Goal: Transaction & Acquisition: Purchase product/service

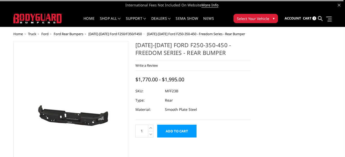
drag, startPoint x: 0, startPoint y: 0, endPoint x: 78, endPoint y: 106, distance: 130.9
click at [78, 106] on img at bounding box center [71, 117] width 112 height 53
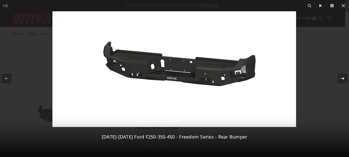
click at [343, 78] on icon at bounding box center [342, 78] width 4 height 3
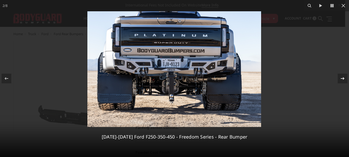
click at [343, 78] on icon at bounding box center [342, 78] width 4 height 3
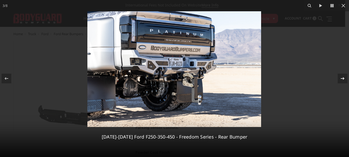
click at [343, 78] on icon at bounding box center [342, 78] width 4 height 3
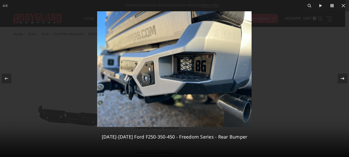
click at [343, 78] on icon at bounding box center [342, 78] width 4 height 3
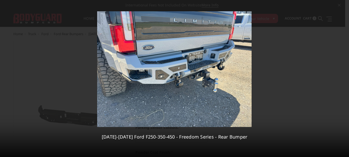
click at [343, 78] on div "5 / 8 2023-2025 Ford F250-350-450 - Freedom Series - Rear Bumper" at bounding box center [174, 78] width 349 height 157
click at [343, 78] on icon at bounding box center [342, 78] width 4 height 3
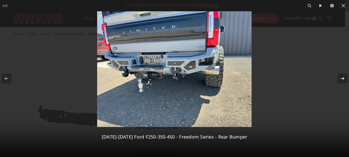
click at [343, 78] on icon at bounding box center [342, 78] width 4 height 3
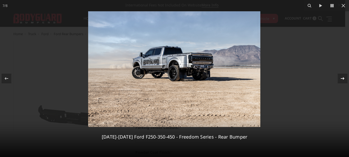
click at [343, 78] on icon at bounding box center [342, 78] width 4 height 3
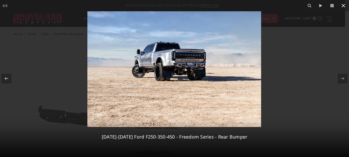
click at [343, 3] on icon at bounding box center [343, 6] width 6 height 6
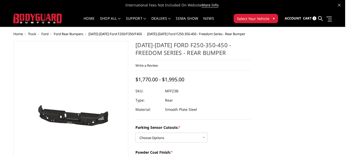
click at [343, 3] on icon at bounding box center [343, 6] width 6 height 6
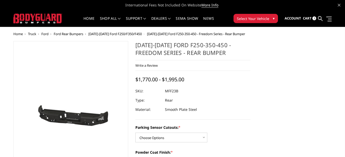
scroll to position [0, 59]
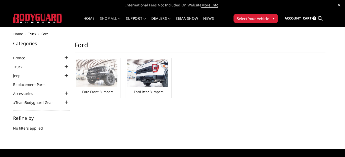
click at [98, 72] on img at bounding box center [96, 73] width 41 height 27
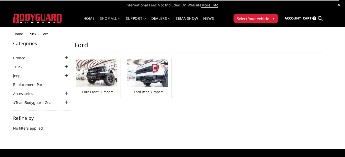
click at [148, 87] on div "Ford Rear Bumpers" at bounding box center [148, 78] width 43 height 37
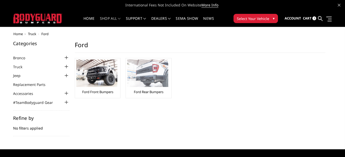
click at [149, 90] on link "Ford Rear Bumpers" at bounding box center [149, 92] width 30 height 5
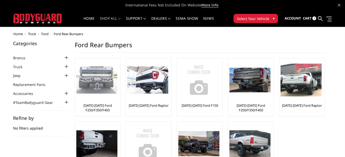
click at [94, 95] on div at bounding box center [96, 80] width 41 height 41
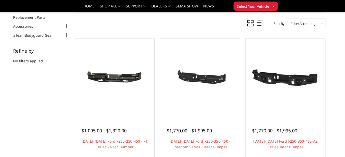
scroll to position [54, 0]
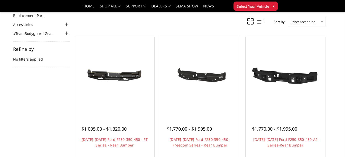
click at [344, 46] on div "Home Truck Ford Ford Rear Bumpers 2023-2025 Ford F250/F350/F450 Categories Bron…" at bounding box center [172, 70] width 345 height 215
click at [344, 47] on div "Home Truck Ford Ford Rear Bumpers 2023-2025 Ford F250/F350/F450 Categories Bron…" at bounding box center [172, 70] width 345 height 215
click at [344, 48] on div "Home Truck Ford Ford Rear Bumpers 2023-2025 Ford F250/F350/F450 Categories Bron…" at bounding box center [172, 70] width 345 height 215
drag, startPoint x: 345, startPoint y: 52, endPoint x: 345, endPoint y: 59, distance: 7.0
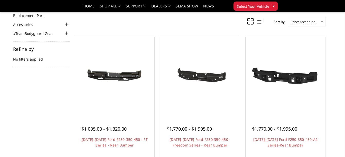
click at [345, 59] on html "International Fees Not Included On Website More Info Home shop all Bronco 2021-…" at bounding box center [172, 115] width 345 height 338
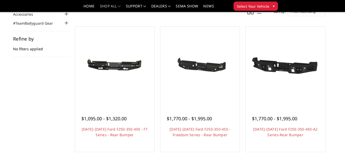
scroll to position [63, 0]
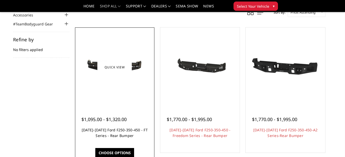
click at [119, 138] on link "2023-2025 Ford F250-350-450 - FT Series - Rear Bumper" at bounding box center [115, 133] width 66 height 11
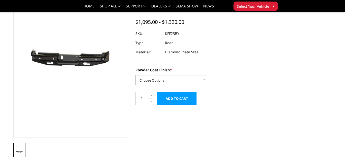
scroll to position [30, 0]
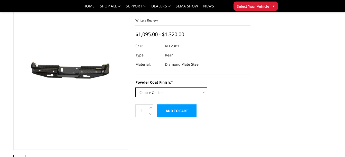
click at [151, 93] on select "Choose Options Bare Metal Gloss Black Powder Coat Textured Black Powder Coat" at bounding box center [171, 93] width 72 height 10
select select "3422"
click at [135, 88] on select "Choose Options Bare Metal Gloss Black Powder Coat Textured Black Powder Coat" at bounding box center [171, 93] width 72 height 10
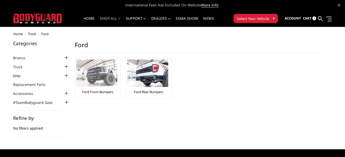
click at [83, 72] on img at bounding box center [96, 73] width 41 height 27
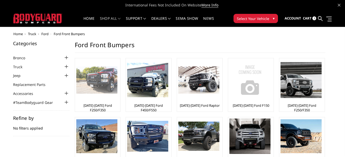
click at [104, 103] on div "[DATE]-[DATE] Ford F250/F350" at bounding box center [97, 85] width 43 height 51
click at [105, 91] on img at bounding box center [96, 79] width 41 height 27
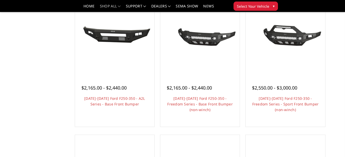
scroll to position [297, 0]
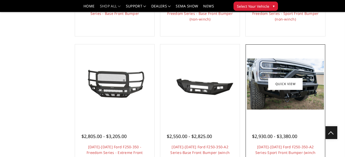
click at [344, 87] on div "Home Truck Ford Ford Front Bumpers 2023-2025 Ford F250/F350 Categories Bronco 2…" at bounding box center [172, 19] width 345 height 599
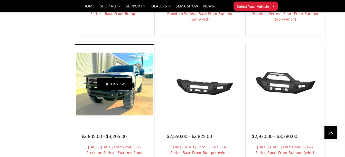
click at [116, 84] on link "Quick view" at bounding box center [114, 84] width 34 height 12
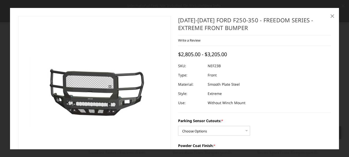
click at [332, 15] on span "×" at bounding box center [332, 15] width 5 height 11
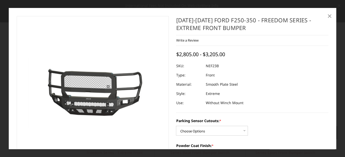
click at [332, 15] on link "×" at bounding box center [329, 16] width 8 height 8
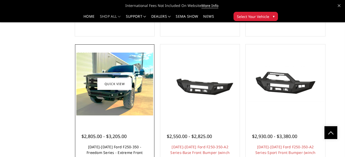
click at [124, 153] on link "[DATE]-[DATE] Ford F250-350 - Freedom Series - Extreme Front Bumper" at bounding box center [115, 153] width 56 height 16
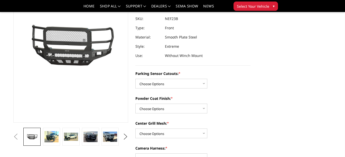
scroll to position [45, 0]
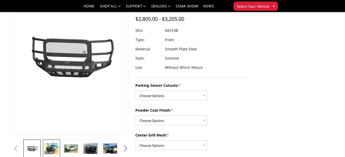
click at [49, 142] on link at bounding box center [51, 149] width 17 height 18
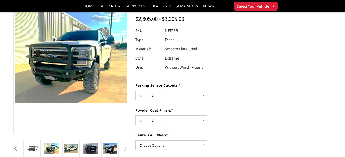
scroll to position [30, 0]
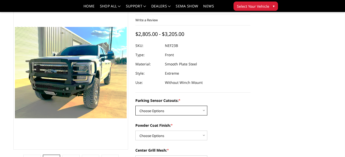
click at [194, 112] on select "Choose Options No - Without Parking Sensor Cutouts Yes - With Parking Sensor Cu…" at bounding box center [171, 111] width 72 height 10
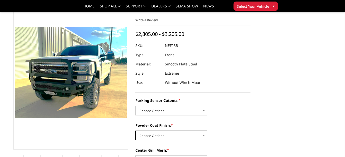
click at [188, 137] on select "Choose Options Bare Metal Textured Black Powder Coat" at bounding box center [171, 136] width 72 height 10
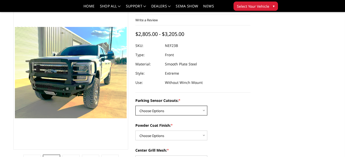
click at [186, 112] on select "Choose Options No - Without Parking Sensor Cutouts Yes - With Parking Sensor Cu…" at bounding box center [171, 111] width 72 height 10
select select "2583"
click at [135, 106] on select "Choose Options No - Without Parking Sensor Cutouts Yes - With Parking Sensor Cu…" at bounding box center [171, 111] width 72 height 10
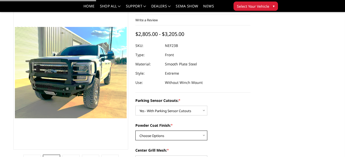
click at [177, 133] on select "Choose Options Bare Metal Textured Black Powder Coat" at bounding box center [171, 136] width 72 height 10
select select "2585"
click at [135, 131] on select "Choose Options Bare Metal Textured Black Powder Coat" at bounding box center [171, 136] width 72 height 10
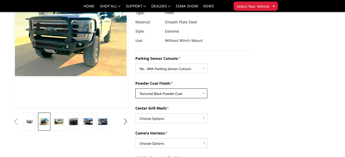
scroll to position [87, 0]
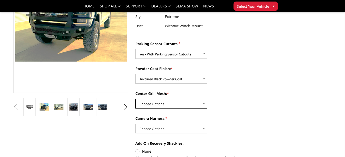
click at [179, 104] on select "Choose Options With Center Grill Mesh Without Center Grill Mesh" at bounding box center [171, 104] width 72 height 10
select select "2586"
click at [135, 99] on select "Choose Options With Center Grill Mesh Without Center Grill Mesh" at bounding box center [171, 104] width 72 height 10
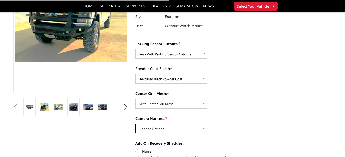
click at [171, 125] on select "Choose Options WITH Camera Harness WITHOUT Camera Harness" at bounding box center [171, 129] width 72 height 10
click at [170, 129] on select "Choose Options WITH Camera Harness WITHOUT Camera Harness" at bounding box center [171, 129] width 72 height 10
select select "2588"
click at [135, 124] on select "Choose Options WITH Camera Harness WITHOUT Camera Harness" at bounding box center [171, 129] width 72 height 10
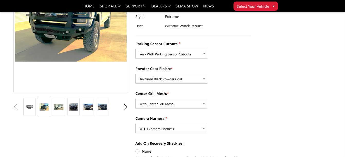
click at [165, 147] on div "Add-On Recovery Shackles : None Standard 3/4in Recovery Shackles, Pair (Texture…" at bounding box center [192, 150] width 115 height 19
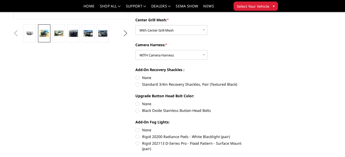
scroll to position [169, 0]
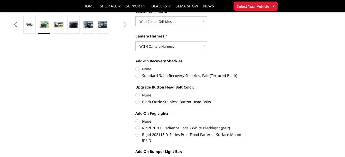
click at [140, 69] on label "None" at bounding box center [192, 68] width 115 height 5
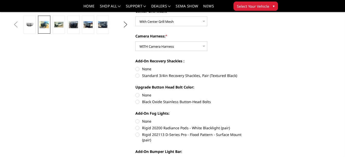
click at [136, 66] on input "None" at bounding box center [135, 66] width 0 height 0
radio input "true"
click at [140, 100] on label "Black Oxide Stainless Button-Head Bolts" at bounding box center [192, 101] width 115 height 5
click at [250, 93] on input "Black Oxide Stainless Button-Head Bolts" at bounding box center [250, 92] width 0 height 0
radio input "true"
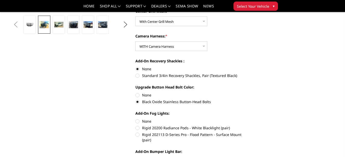
click at [138, 135] on label "Rigid 202113 D-Series Pro - Flood Pattern - Surface Mount (pair)" at bounding box center [192, 137] width 115 height 11
click at [250, 126] on input "Rigid 202113 D-Series Pro - Flood Pattern - Surface Mount (pair)" at bounding box center [250, 125] width 0 height 0
radio input "true"
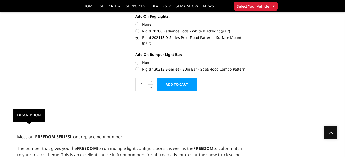
scroll to position [258, 0]
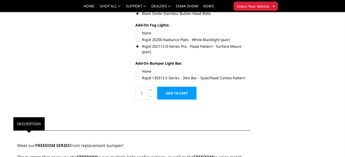
click at [136, 75] on label "Rigid 130313 E-Series - 30in Bar - Spot/Flood Combo Pattern" at bounding box center [192, 77] width 115 height 5
click at [250, 69] on input "Rigid 130313 E-Series - 30in Bar - Spot/Flood Combo Pattern" at bounding box center [250, 69] width 0 height 0
radio input "true"
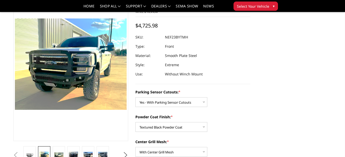
scroll to position [21, 0]
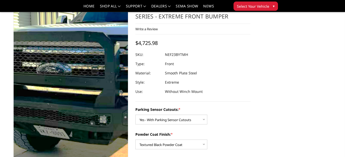
click at [48, 95] on img at bounding box center [113, 72] width 329 height 268
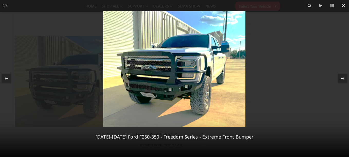
click at [345, 5] on icon at bounding box center [343, 6] width 6 height 6
